Goal: Transaction & Acquisition: Purchase product/service

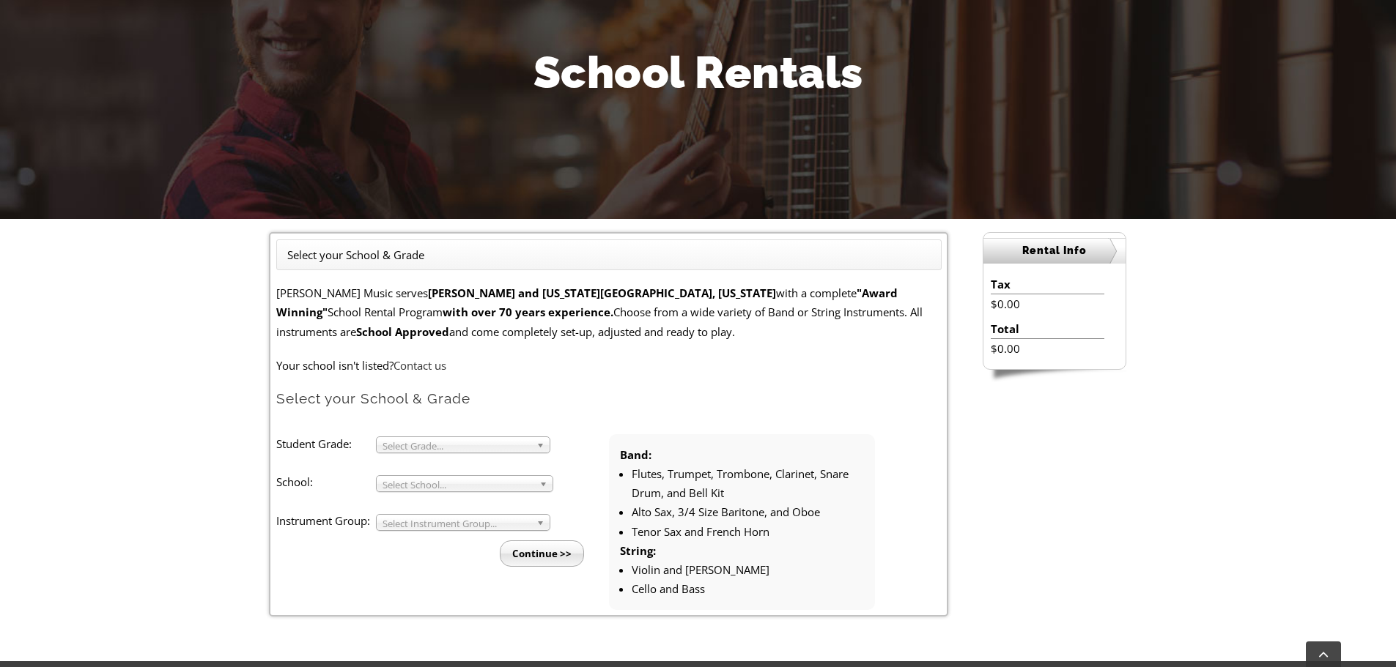
scroll to position [293, 0]
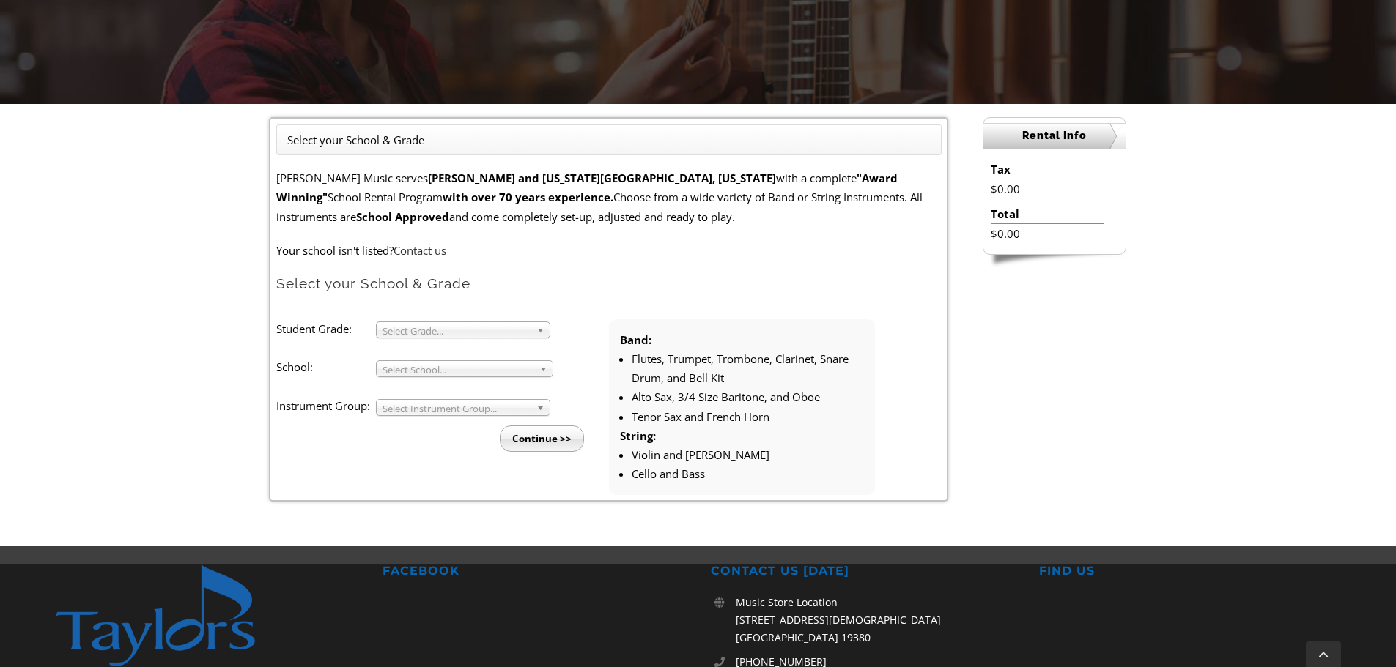
click at [432, 328] on span "Select Grade..." at bounding box center [456, 331] width 148 height 18
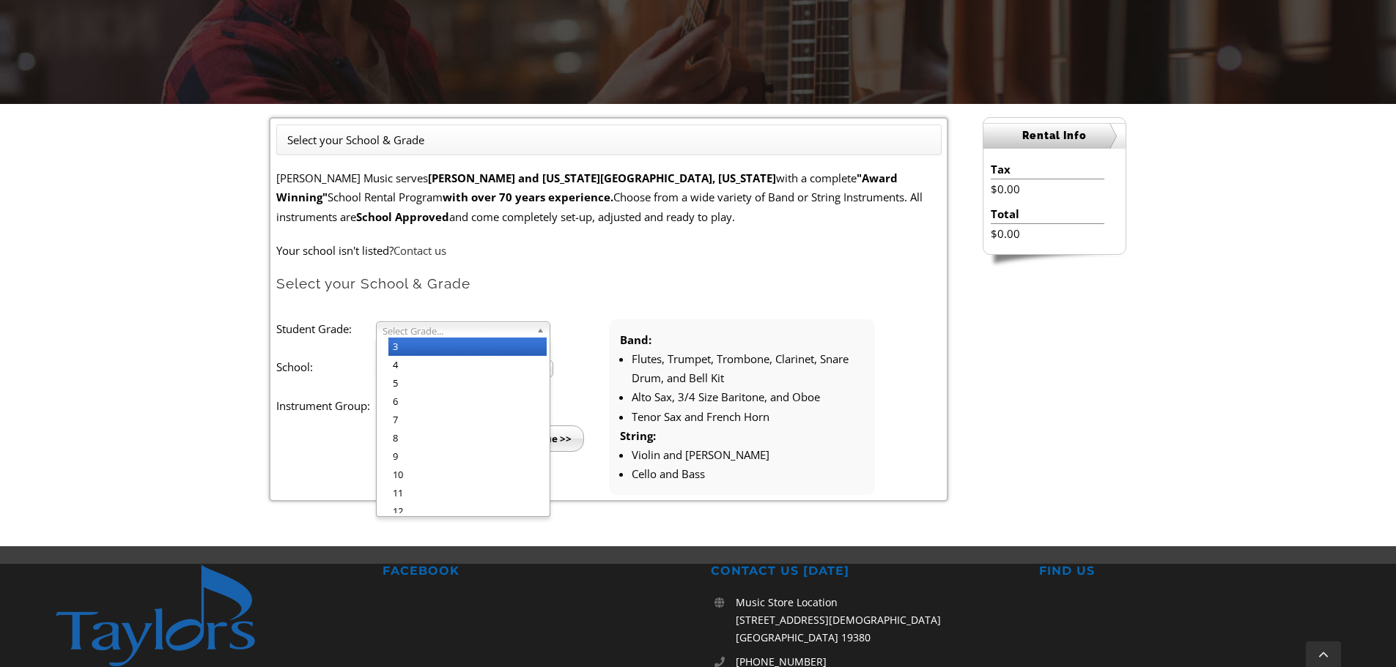
click at [421, 350] on li "3" at bounding box center [467, 347] width 158 height 18
click at [406, 370] on span "Select School..." at bounding box center [457, 370] width 151 height 18
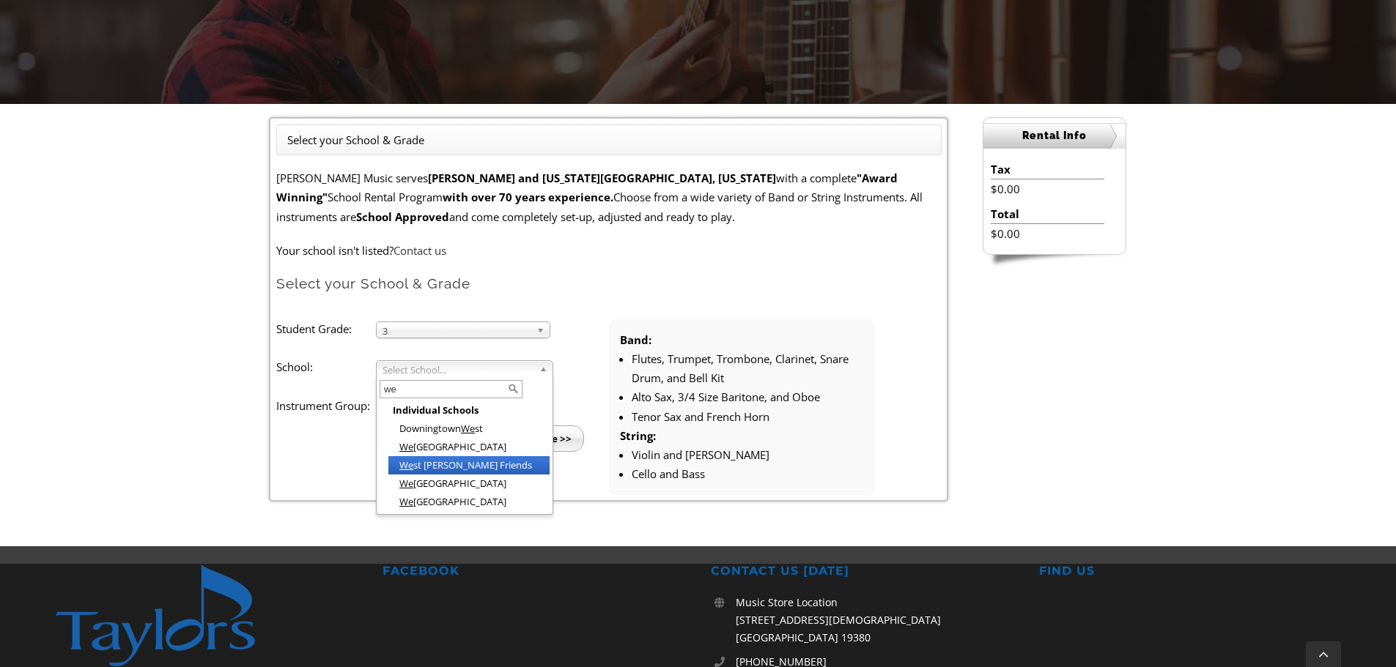
type input "we"
click at [460, 442] on li "We [GEOGRAPHIC_DATA]" at bounding box center [468, 447] width 161 height 18
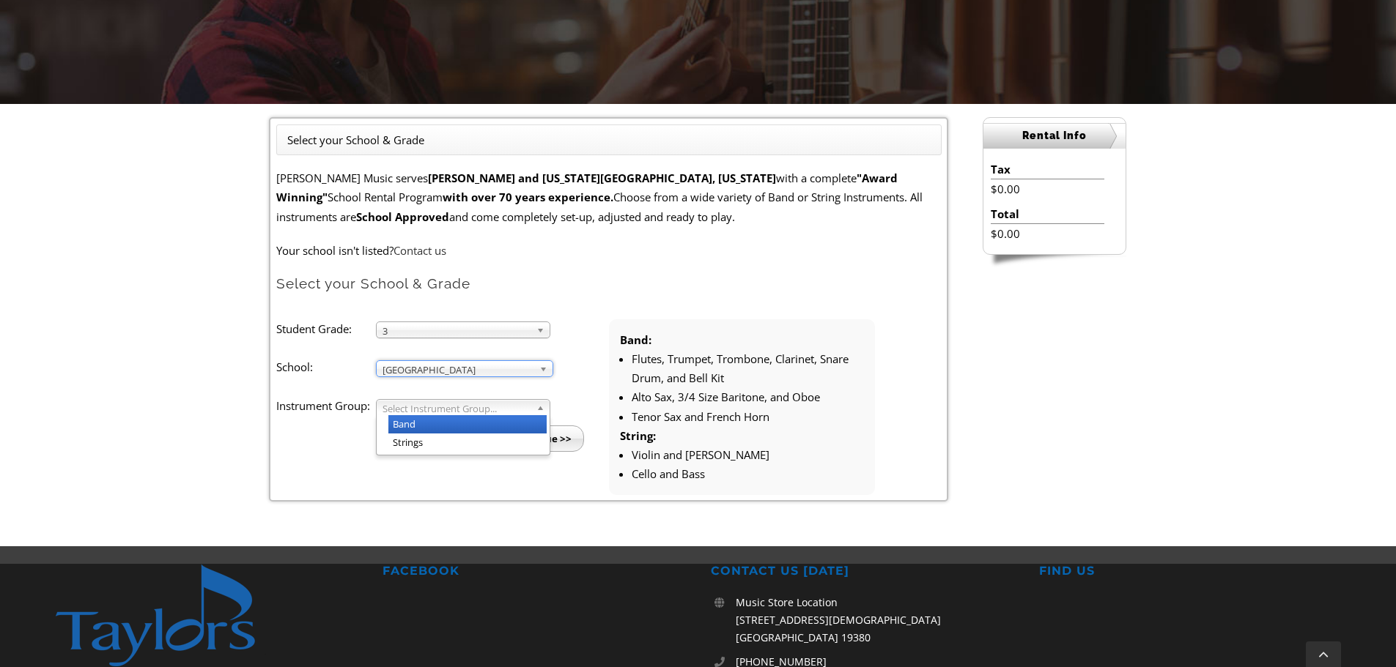
click at [423, 405] on span "Select Instrument Group..." at bounding box center [456, 409] width 148 height 18
click at [416, 445] on li "Strings" at bounding box center [467, 443] width 158 height 18
click at [546, 441] on input "Continue >>" at bounding box center [542, 439] width 84 height 26
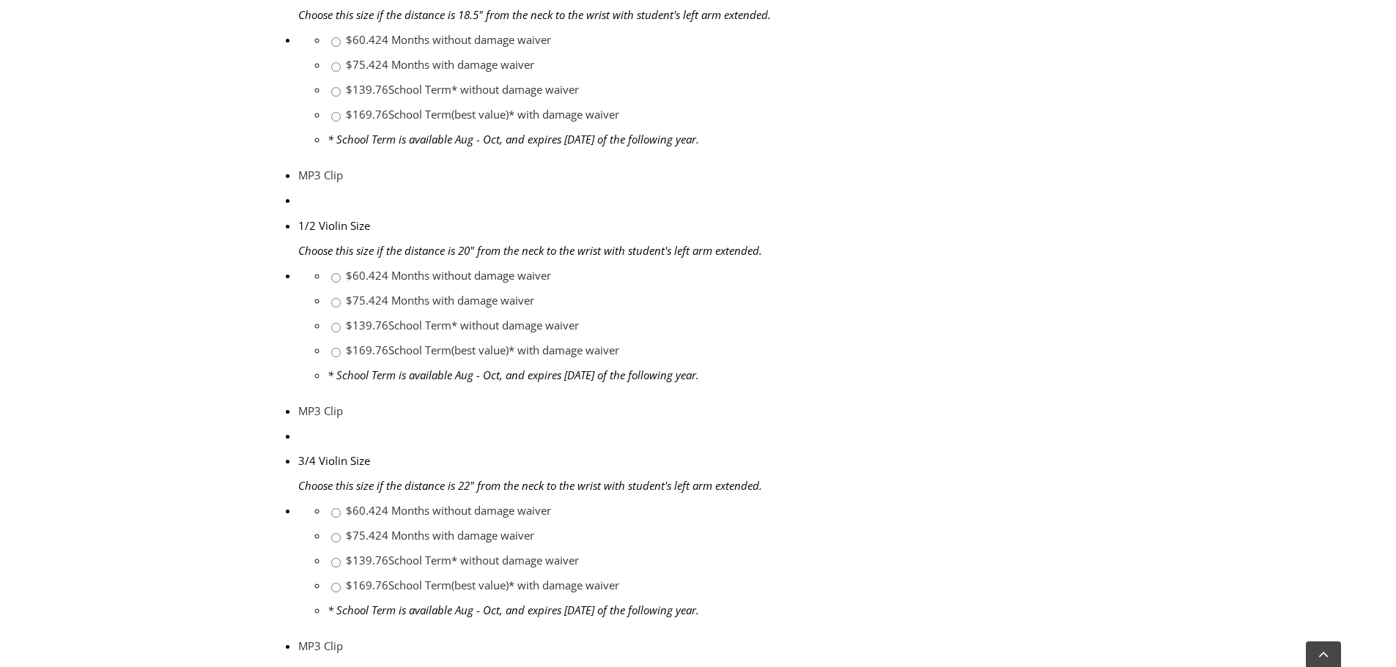
scroll to position [1099, 0]
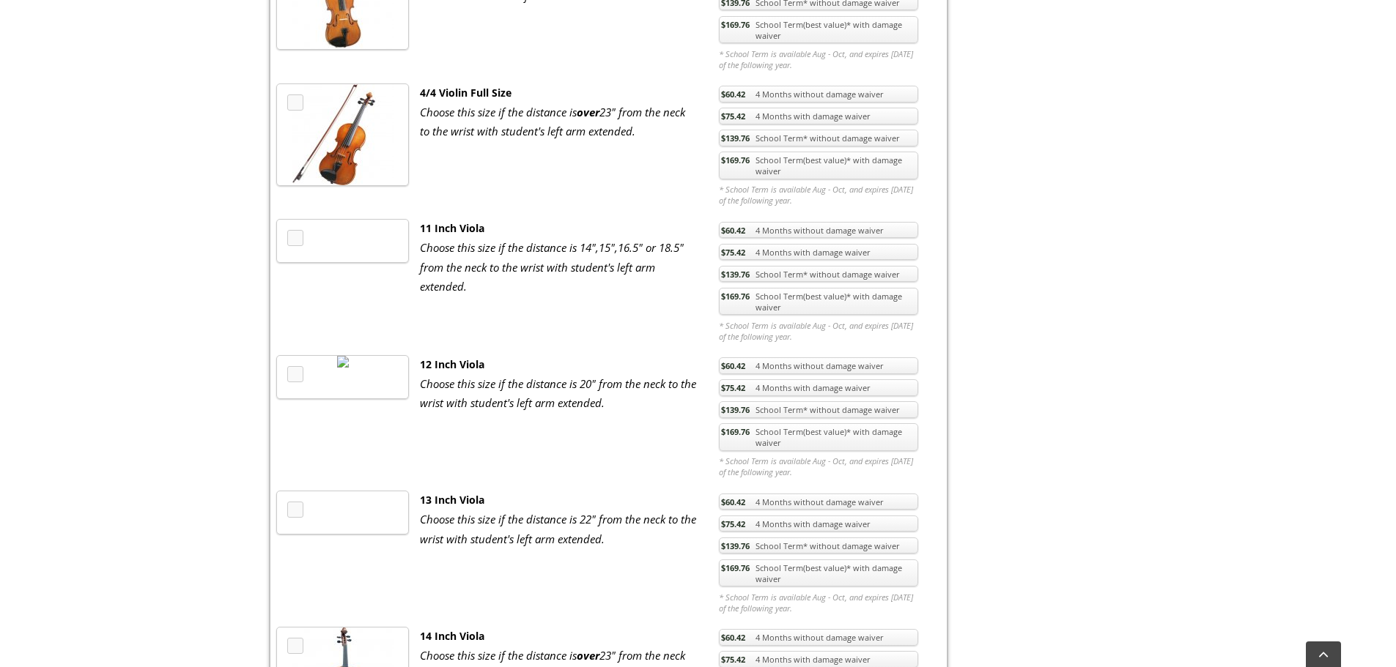
click at [796, 436] on link "$169.76 School Term(best value)* with damage waiver" at bounding box center [818, 437] width 199 height 28
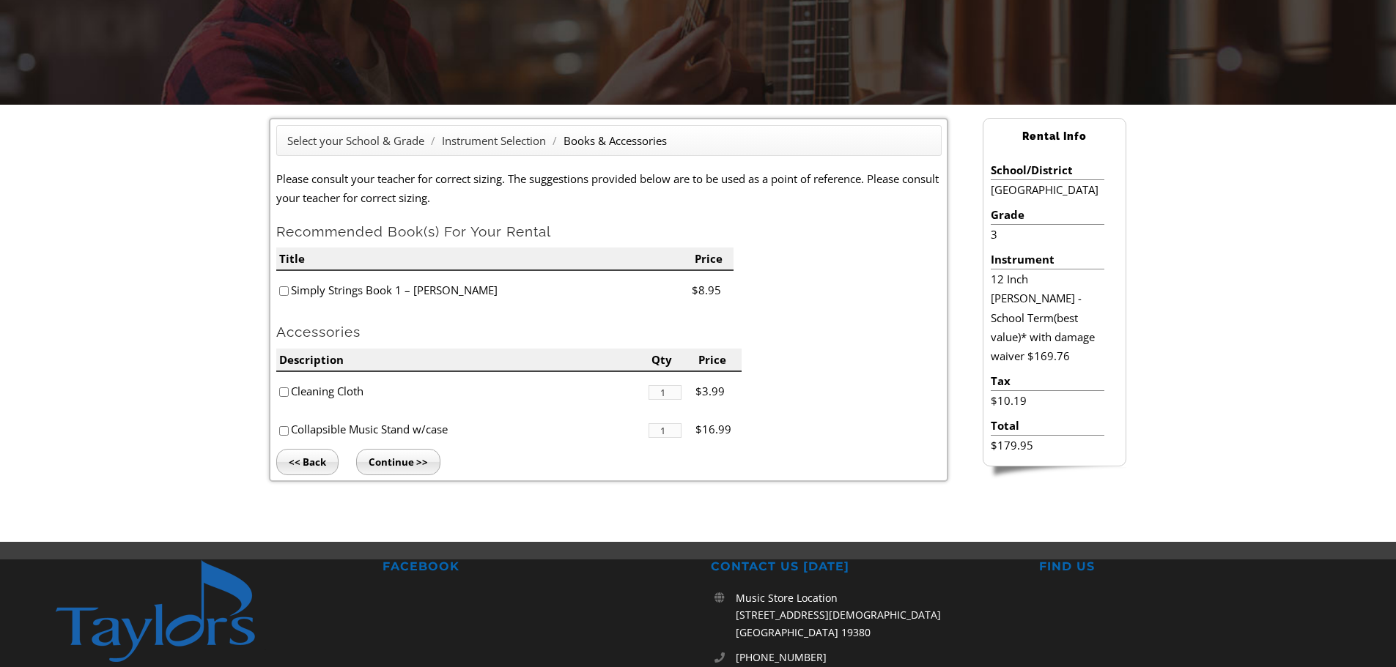
scroll to position [293, 0]
